Goal: Book appointment/travel/reservation

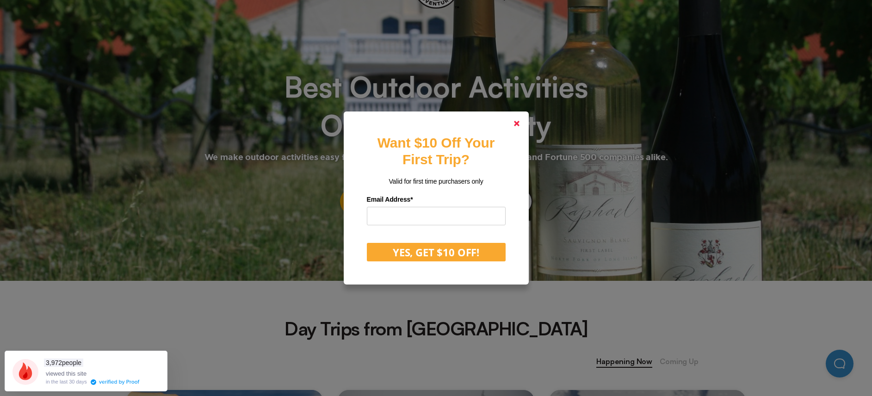
click at [520, 122] on polygon at bounding box center [517, 124] width 6 height 6
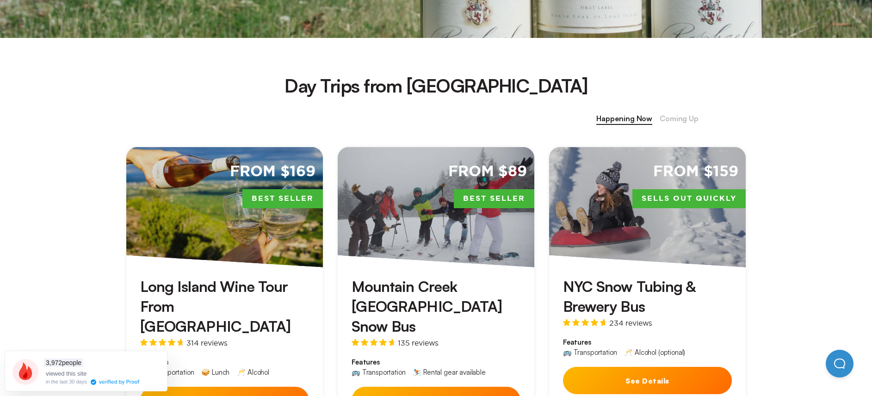
scroll to position [339, 0]
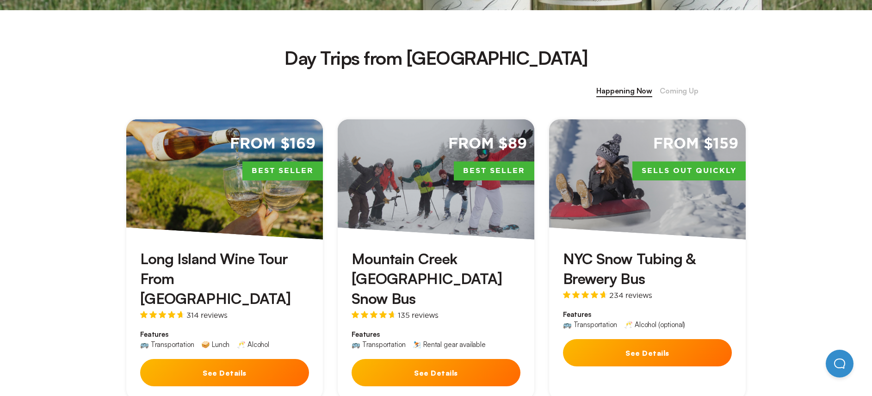
click at [460, 191] on div "From $89 Best Seller" at bounding box center [436, 179] width 197 height 120
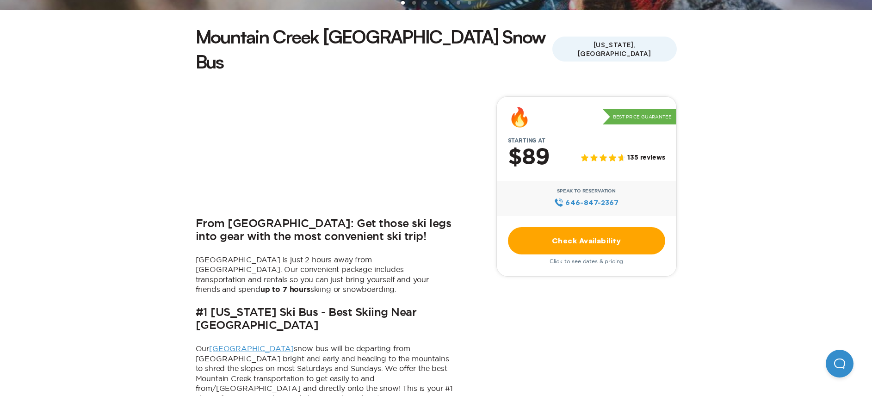
scroll to position [315, 0]
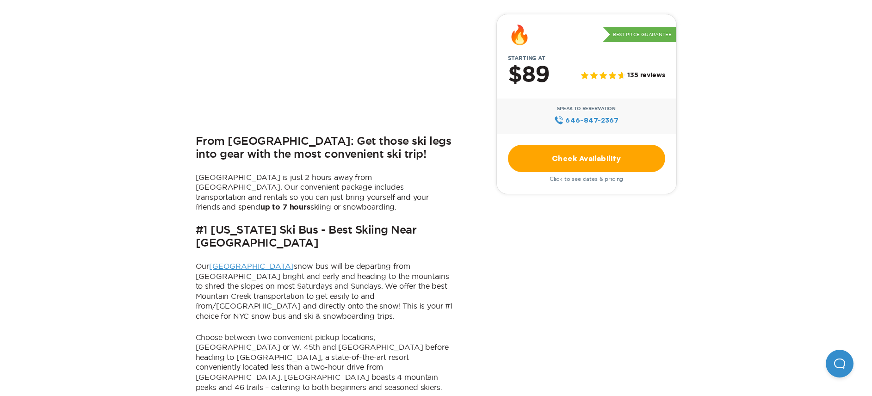
click at [588, 158] on link "Check Availability" at bounding box center [586, 158] width 157 height 27
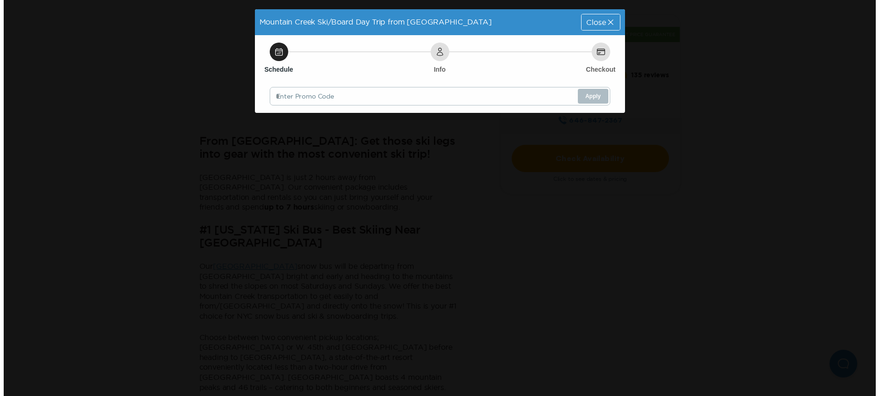
scroll to position [0, 0]
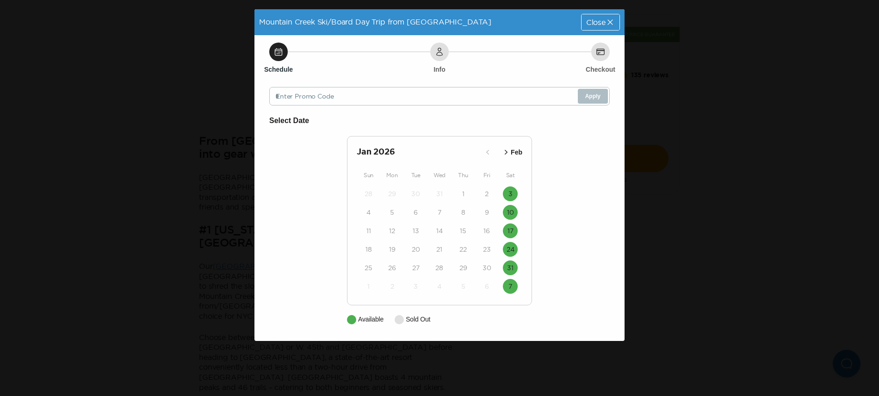
click at [505, 153] on icon "button" at bounding box center [505, 152] width 9 height 9
click at [487, 150] on icon "button" at bounding box center [487, 152] width 9 height 9
click at [614, 22] on icon at bounding box center [610, 22] width 9 height 9
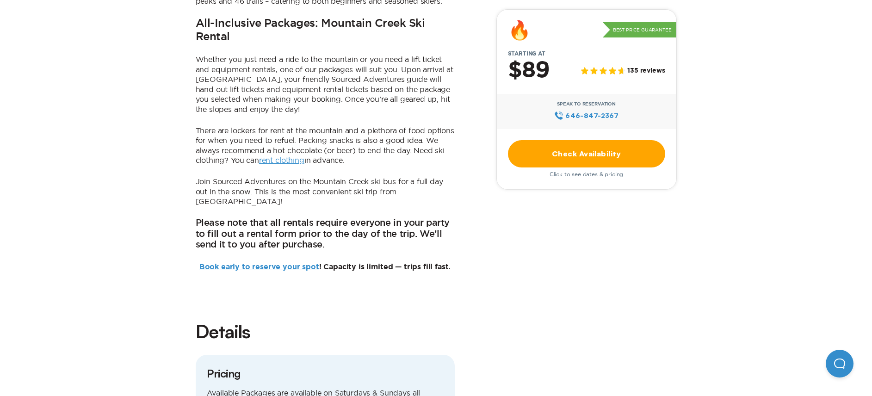
scroll to position [293, 0]
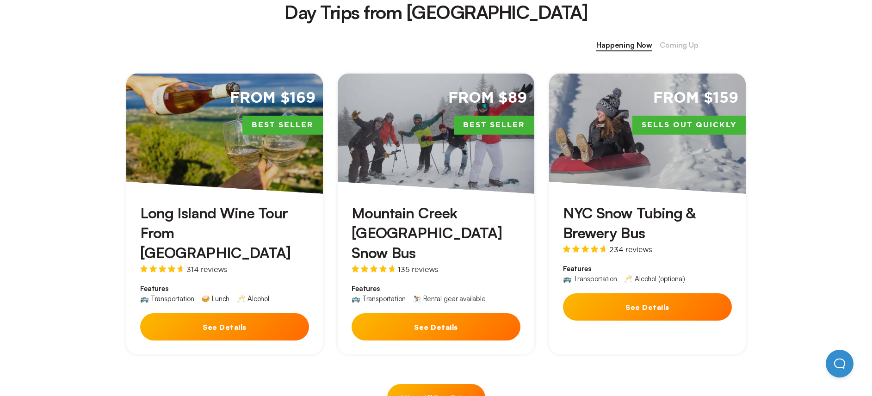
scroll to position [369, 0]
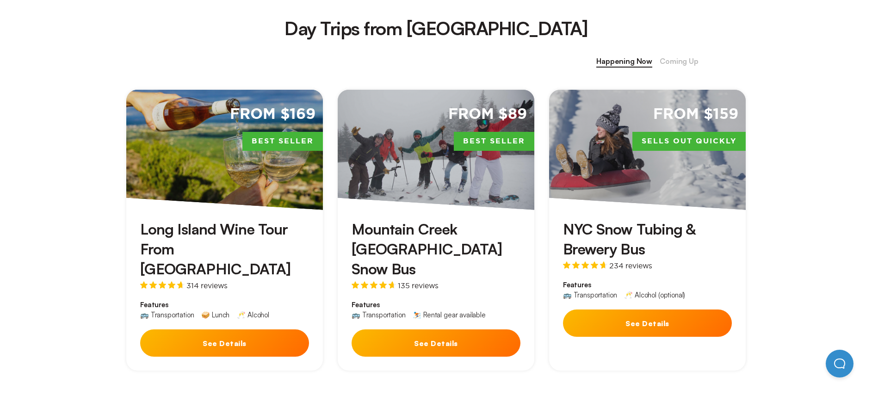
click at [627, 226] on h3 "NYC Snow Tubing & Brewery Bus" at bounding box center [647, 239] width 169 height 40
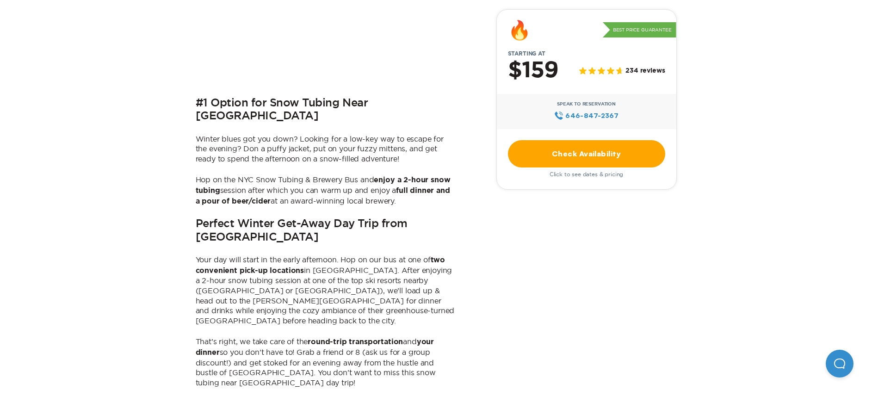
scroll to position [198, 0]
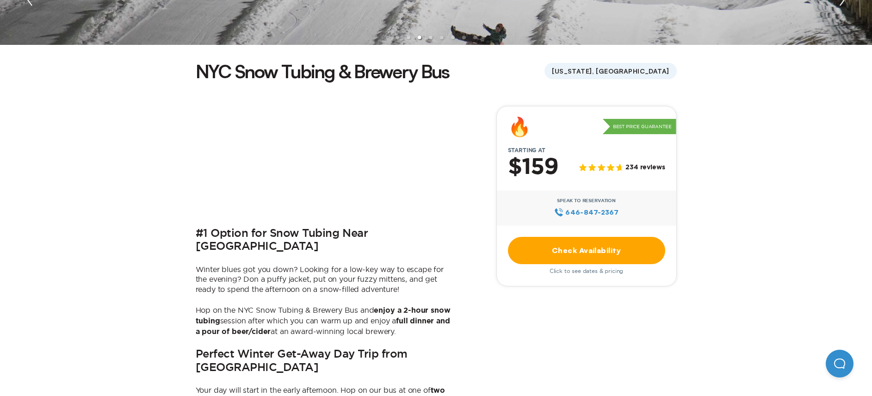
click at [580, 249] on link "Check Availability" at bounding box center [586, 250] width 157 height 27
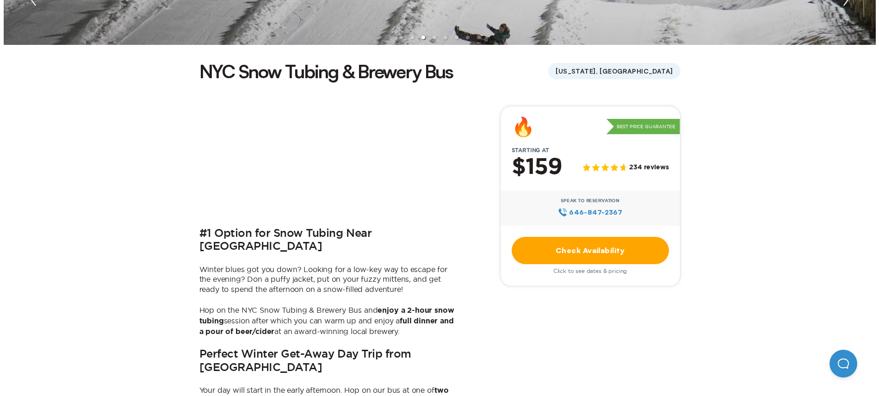
scroll to position [0, 0]
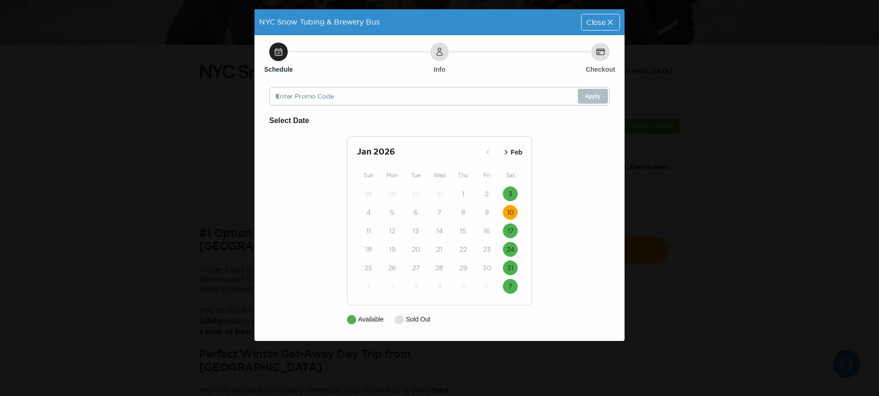
click at [510, 211] on time "10" at bounding box center [510, 212] width 7 height 9
